Goal: Task Accomplishment & Management: Manage account settings

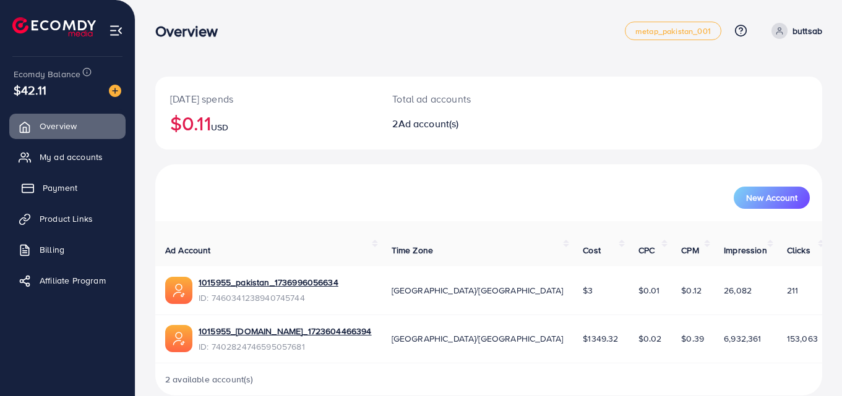
click at [67, 197] on link "Payment" at bounding box center [67, 188] width 116 height 25
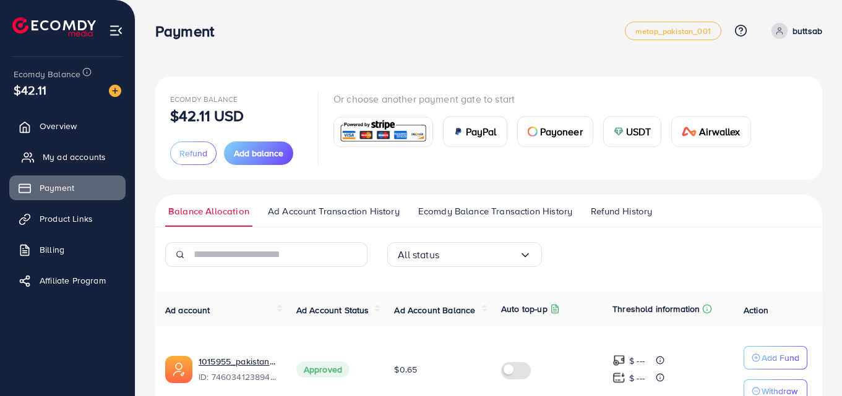
click at [59, 158] on span "My ad accounts" at bounding box center [74, 157] width 63 height 12
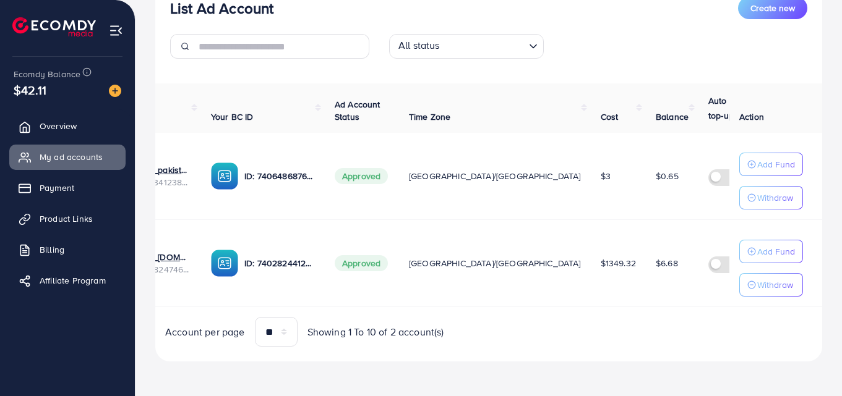
scroll to position [0, 85]
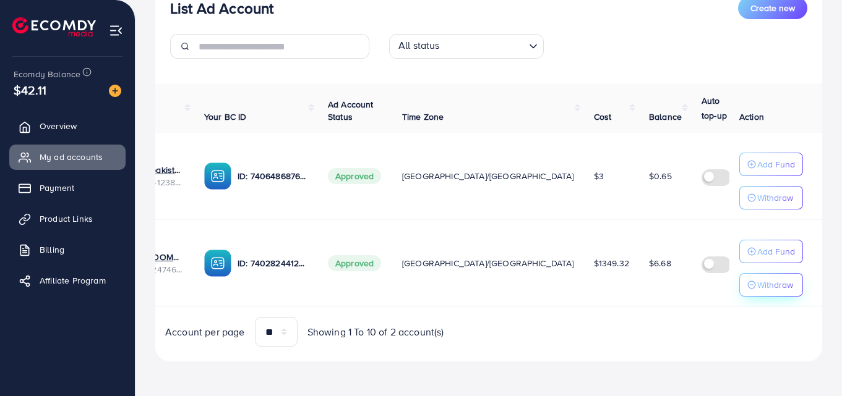
click at [758, 285] on p "Withdraw" at bounding box center [775, 285] width 36 height 15
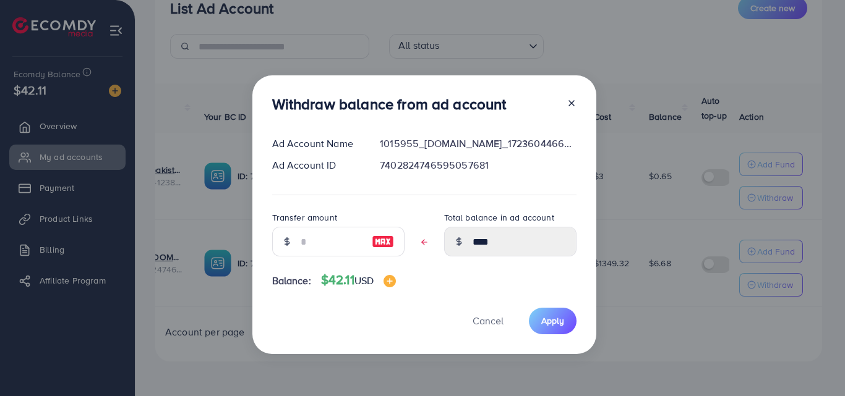
click at [469, 306] on div "Withdraw balance from ad account Ad Account Name 1015955_[DOMAIN_NAME]_17236044…" at bounding box center [424, 214] width 344 height 279
click at [567, 87] on div "Withdraw balance from ad account Ad Account Name 1015955_[DOMAIN_NAME]_17236044…" at bounding box center [424, 214] width 344 height 279
click at [564, 100] on div at bounding box center [567, 106] width 20 height 23
click at [567, 101] on icon at bounding box center [572, 103] width 10 height 10
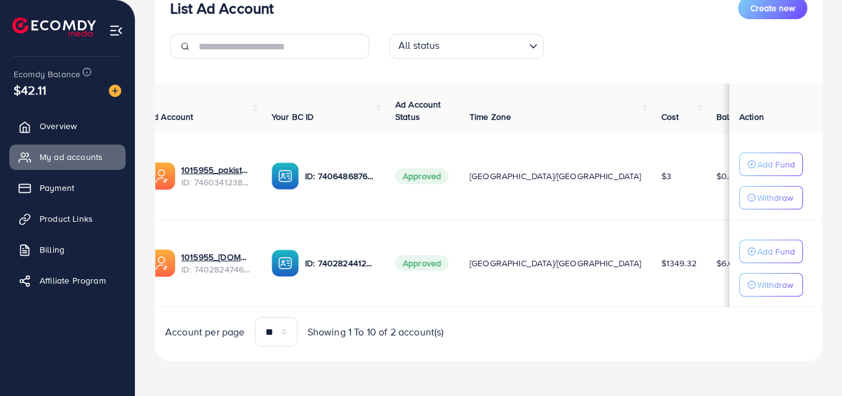
scroll to position [0, 0]
